Goal: Check status: Check status

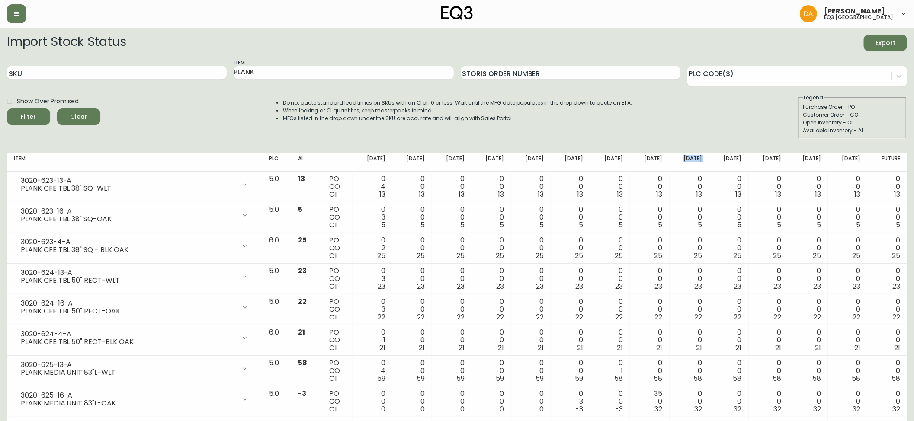
click at [32, 119] on div "Filter" at bounding box center [28, 117] width 15 height 11
click at [52, 69] on input "SKU" at bounding box center [117, 73] width 220 height 14
paste input "3020-423-32-A"
type input "3020-423-32-A"
click at [38, 116] on span "Filter" at bounding box center [28, 117] width 29 height 11
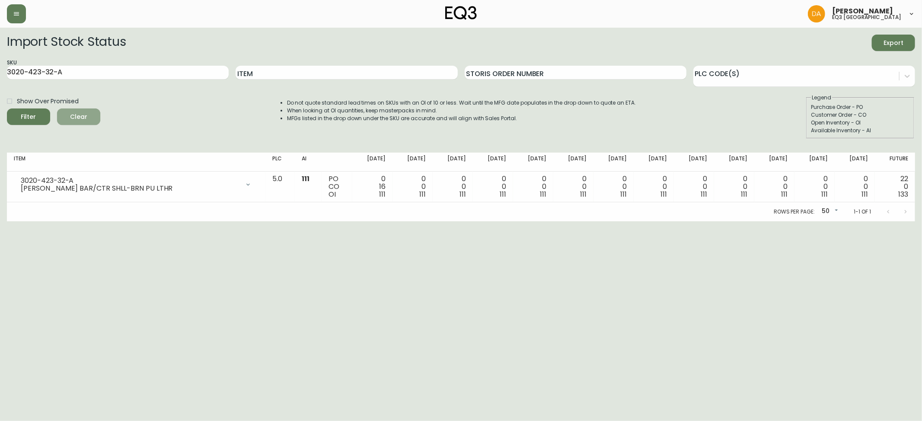
click at [81, 116] on span "Clear" at bounding box center [78, 117] width 29 height 11
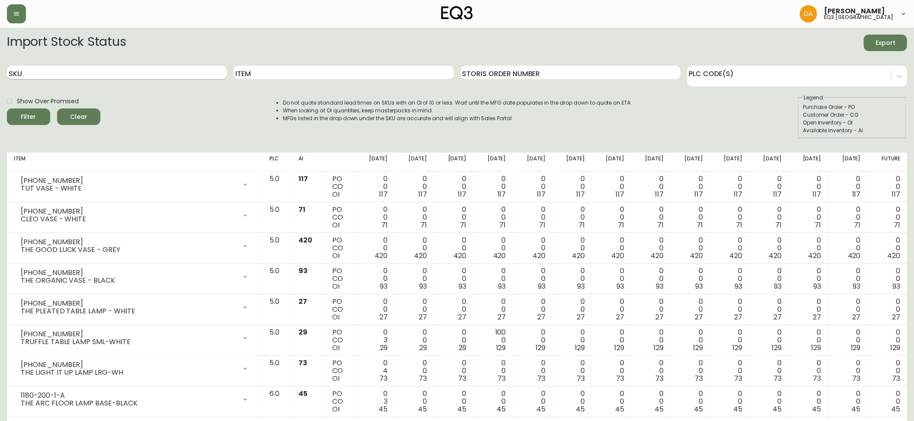
click at [86, 72] on input "SKU" at bounding box center [117, 73] width 220 height 14
paste input "3020-423-4-B"
type input "3020-423-4-B"
click at [42, 117] on span "Filter" at bounding box center [28, 117] width 29 height 11
